Goal: Task Accomplishment & Management: Complete application form

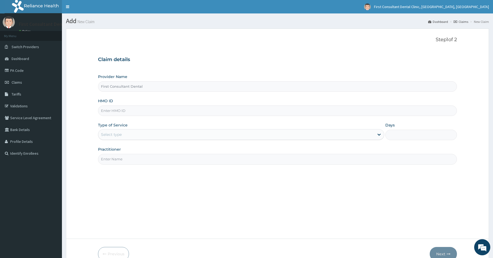
click at [145, 108] on input "HMO ID" at bounding box center [277, 110] width 359 height 10
click at [143, 111] on input "HMO ID" at bounding box center [277, 110] width 359 height 10
type input "ISN/10314/A"
click at [380, 134] on icon at bounding box center [378, 134] width 5 height 5
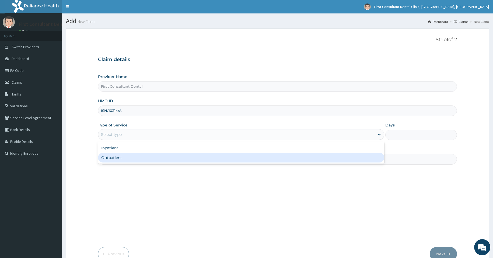
click at [359, 155] on div "Outpatient" at bounding box center [241, 158] width 286 height 10
type input "1"
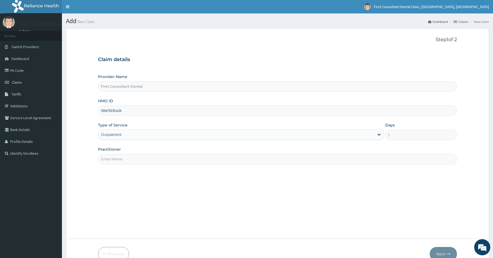
click at [271, 160] on input "Practitioner" at bounding box center [277, 159] width 359 height 10
type input "[PERSON_NAME]"
click at [444, 253] on button "Next" at bounding box center [442, 254] width 27 height 14
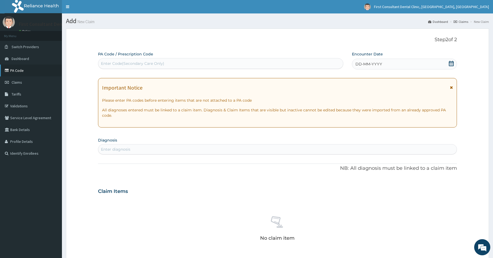
click at [24, 69] on link "PA Code" at bounding box center [31, 71] width 62 height 12
